Goal: Check status: Check status

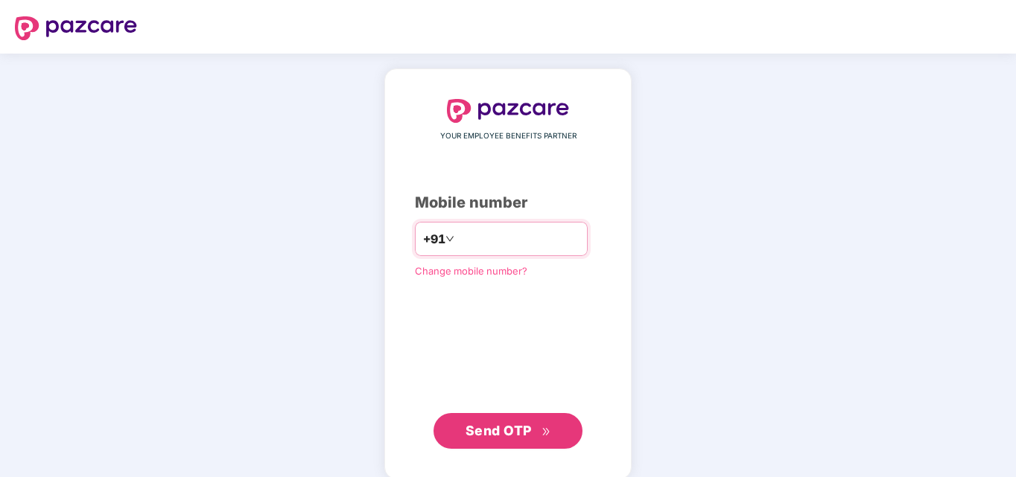
type input "**********"
click at [508, 426] on span "Send OTP" at bounding box center [498, 431] width 66 height 16
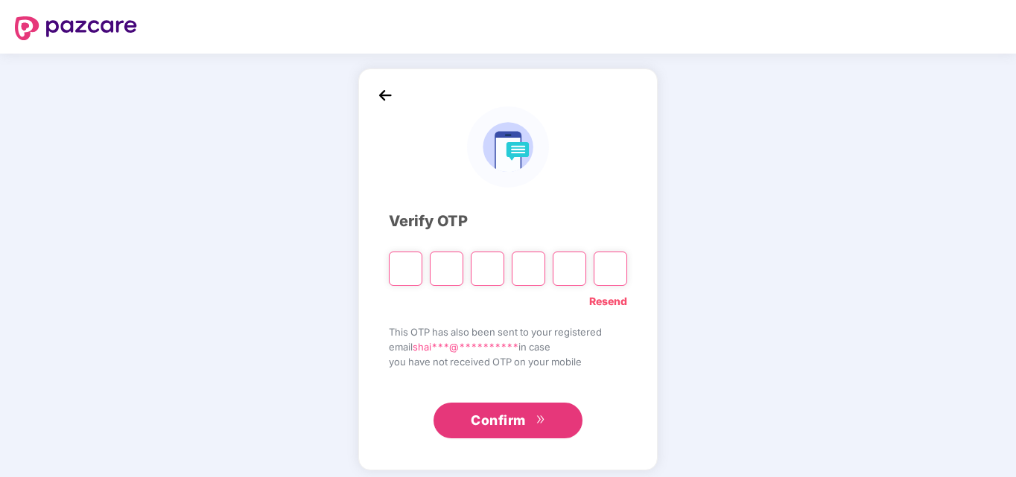
type input "*"
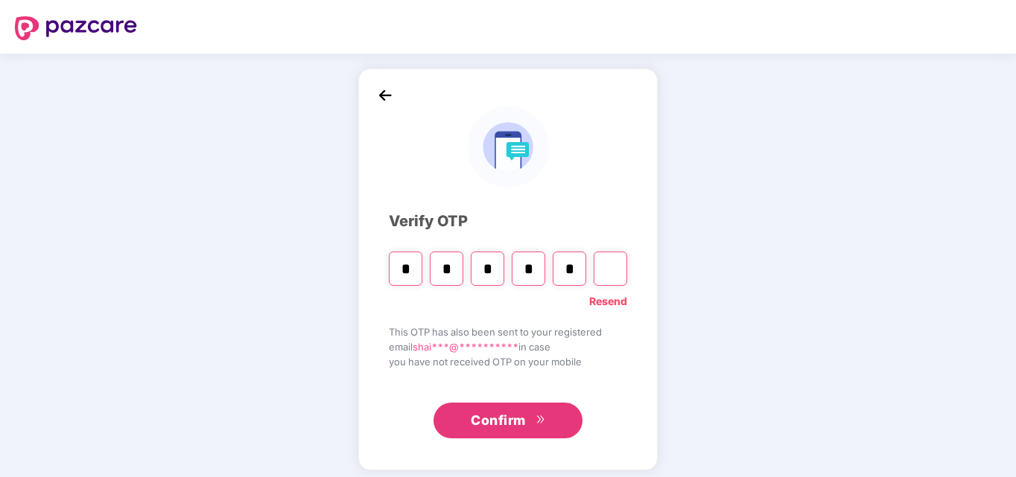
type input "*"
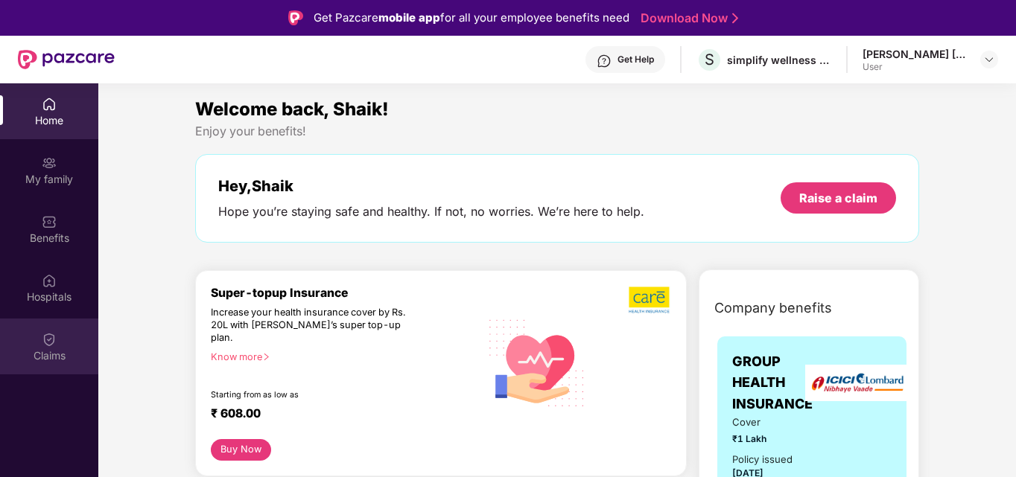
click at [51, 343] on img at bounding box center [49, 339] width 15 height 15
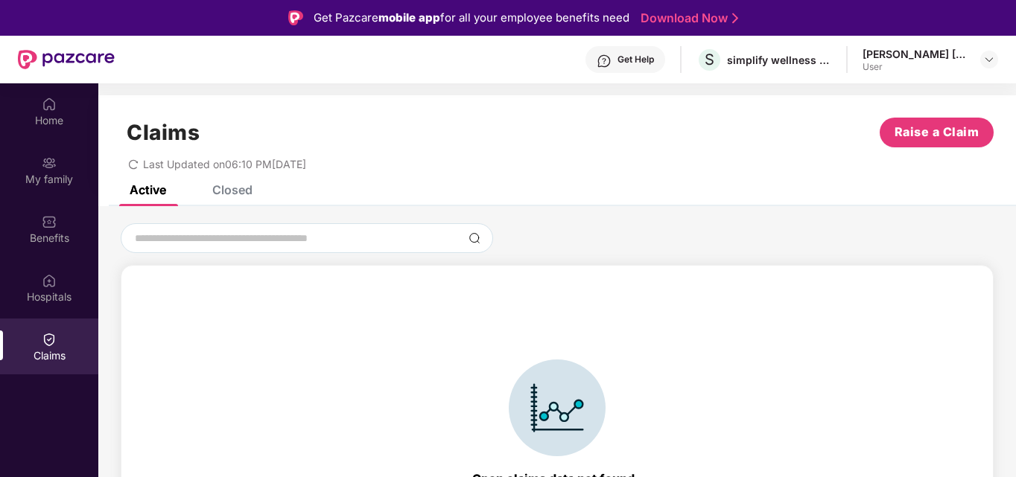
click at [224, 189] on div "Closed" at bounding box center [232, 189] width 40 height 15
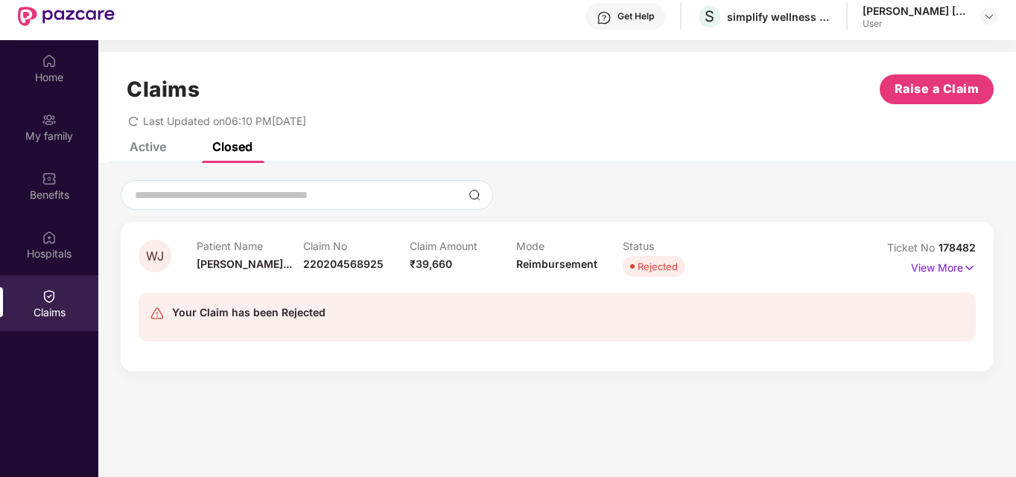
scroll to position [83, 0]
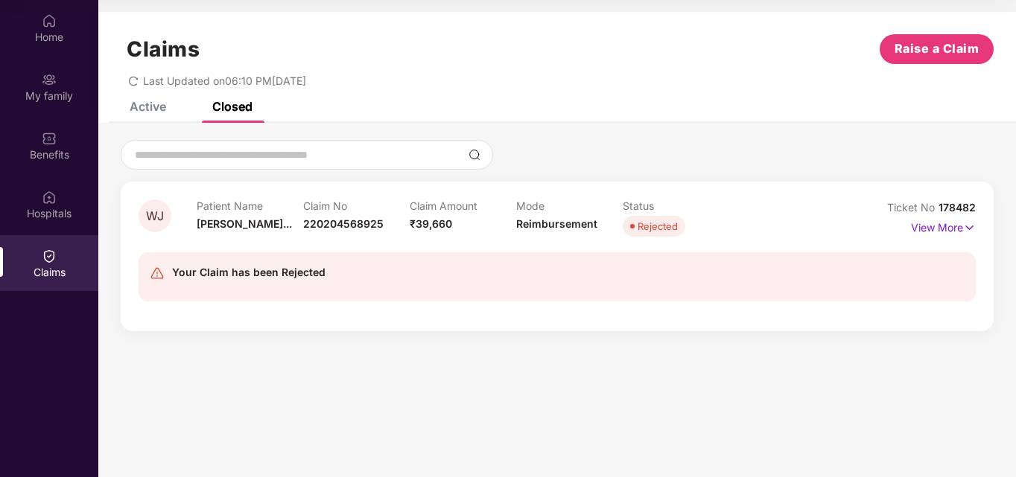
click at [733, 218] on div "Patient Name [PERSON_NAME]... Claim No 220204568925 Claim Amount ₹39,660 Mode R…" at bounding box center [517, 220] width 640 height 41
click at [943, 227] on p "View More" at bounding box center [943, 226] width 65 height 20
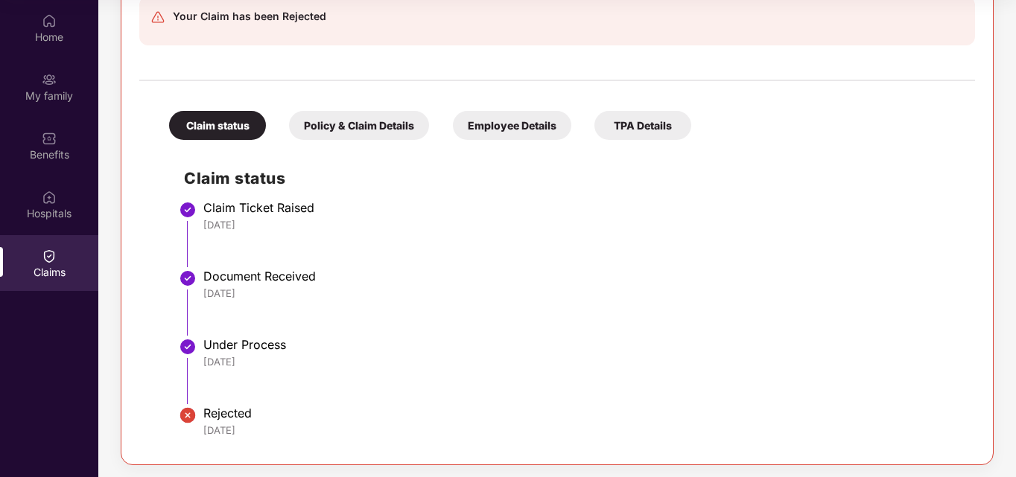
scroll to position [308, 0]
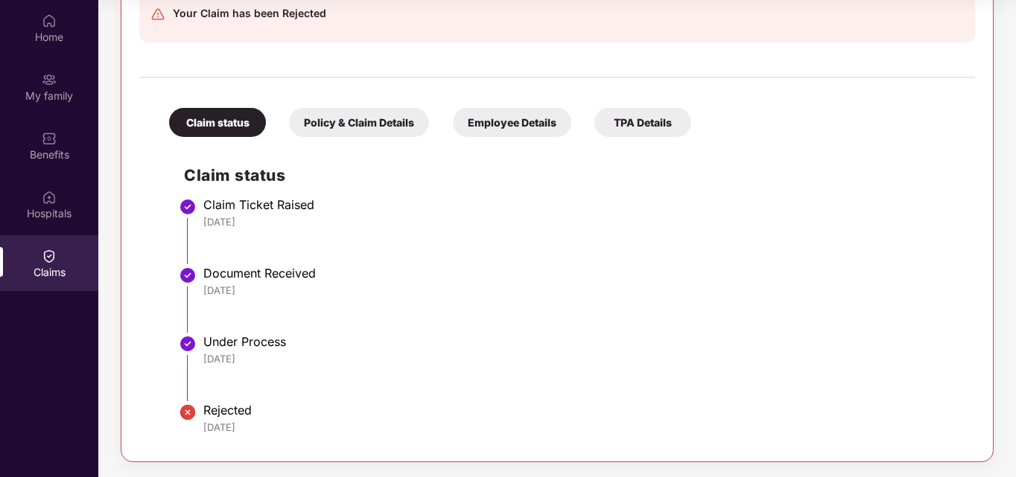
click at [227, 401] on li "Under Process [DATE]" at bounding box center [572, 374] width 776 height 69
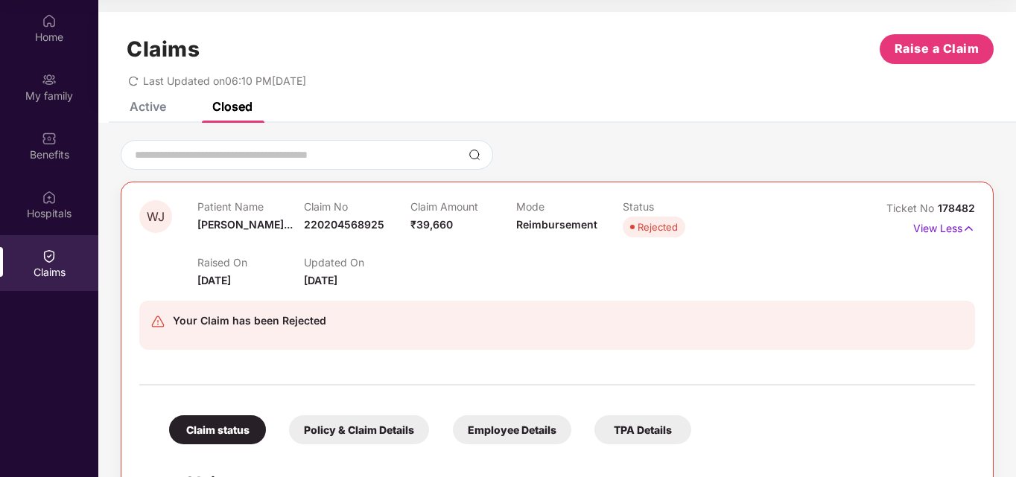
click at [239, 273] on div "Raised On [DATE]" at bounding box center [250, 272] width 106 height 33
click at [289, 277] on div "Raised On [DATE]" at bounding box center [250, 272] width 106 height 33
click at [337, 276] on span "[DATE]" at bounding box center [321, 280] width 34 height 13
click at [261, 325] on div "Your Claim has been Rejected" at bounding box center [249, 321] width 153 height 18
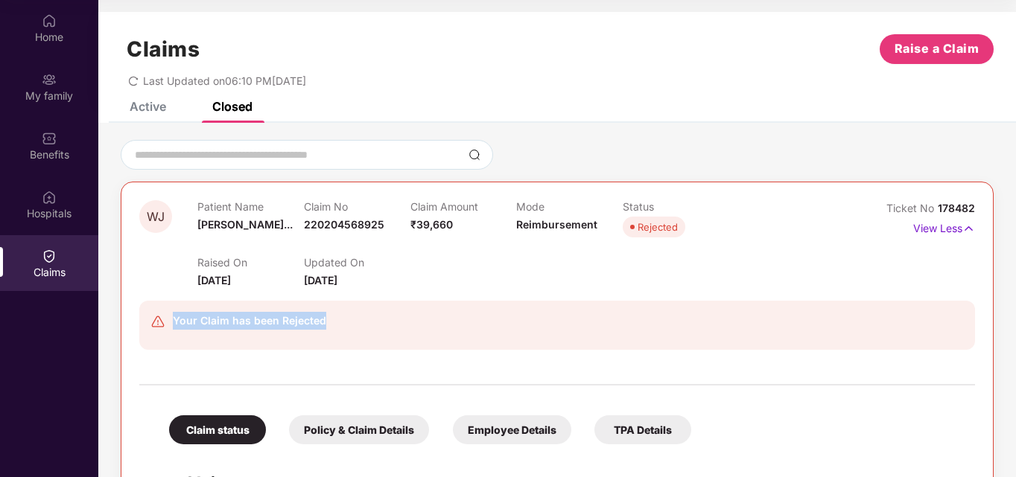
click at [261, 325] on div "Your Claim has been Rejected" at bounding box center [249, 321] width 153 height 18
click at [452, 319] on div "Your Claim has been Rejected" at bounding box center [489, 325] width 678 height 27
click at [456, 281] on div "Raised On [DATE] Updated On [DATE]" at bounding box center [516, 265] width 638 height 48
click at [414, 214] on div "Claim Amount ₹39,660" at bounding box center [463, 220] width 106 height 41
click at [962, 224] on img at bounding box center [968, 228] width 13 height 16
